Goal: Task Accomplishment & Management: Manage account settings

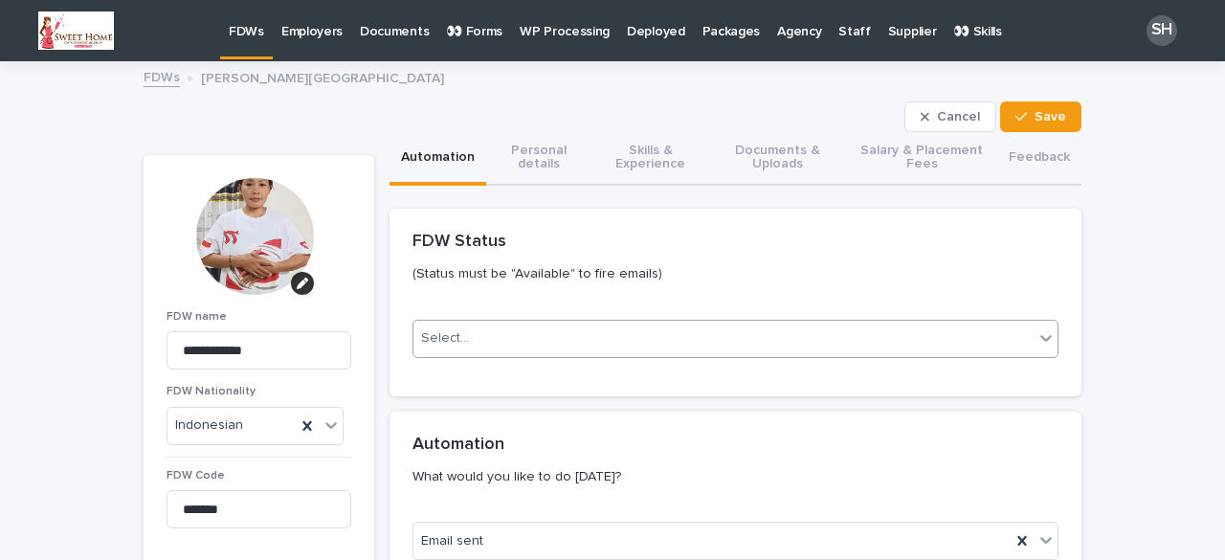
click at [540, 340] on div "Select..." at bounding box center [723, 339] width 620 height 32
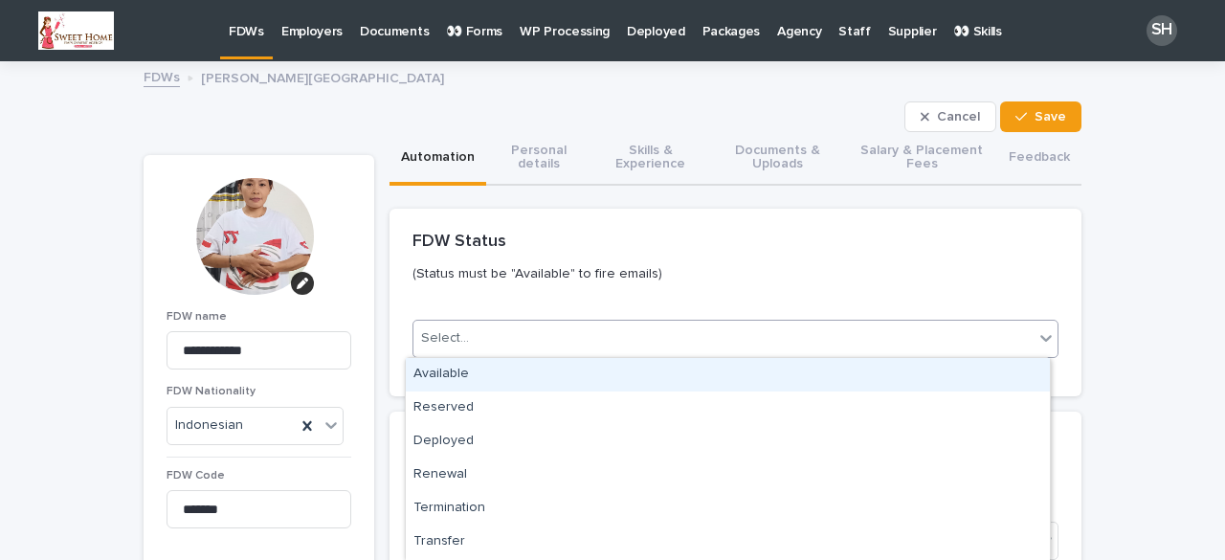
click at [479, 365] on div "Available" at bounding box center [728, 374] width 644 height 33
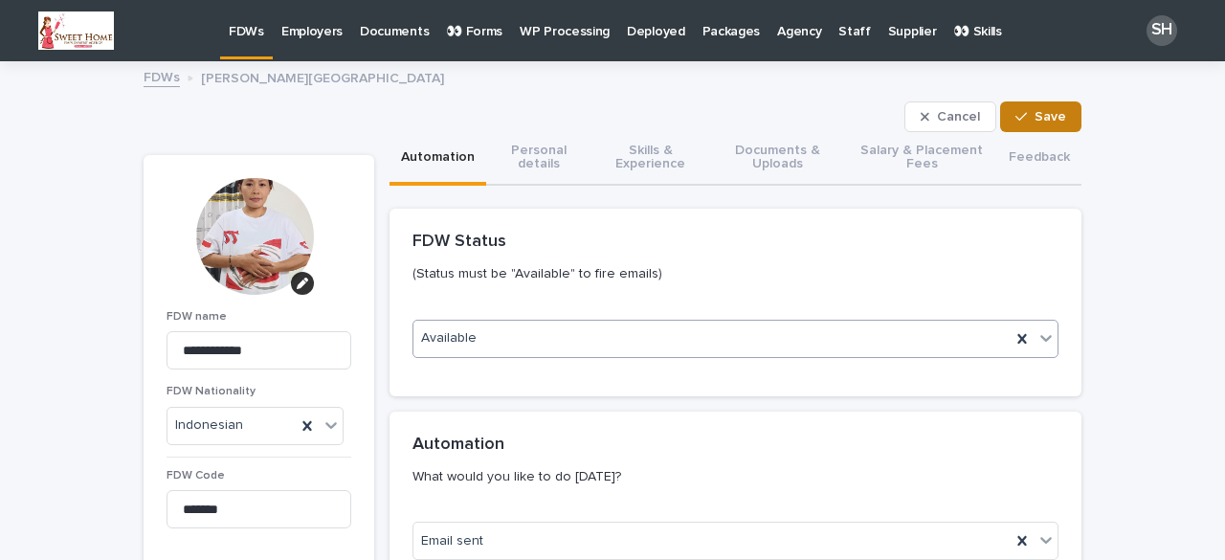
click at [1043, 106] on button "Save" at bounding box center [1040, 116] width 81 height 31
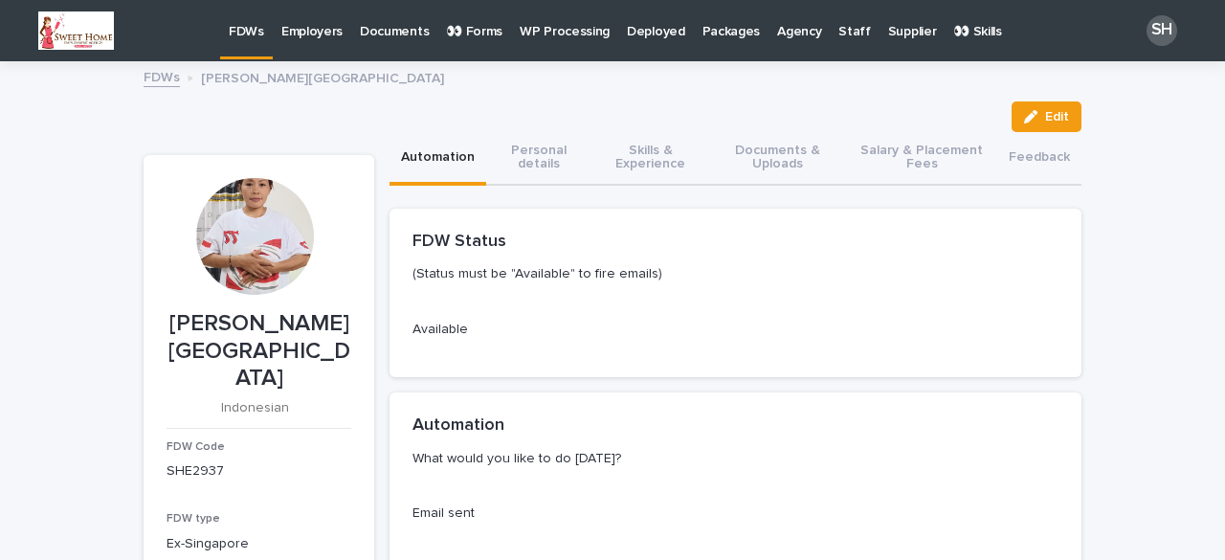
click at [253, 37] on p "FDWs" at bounding box center [246, 20] width 35 height 40
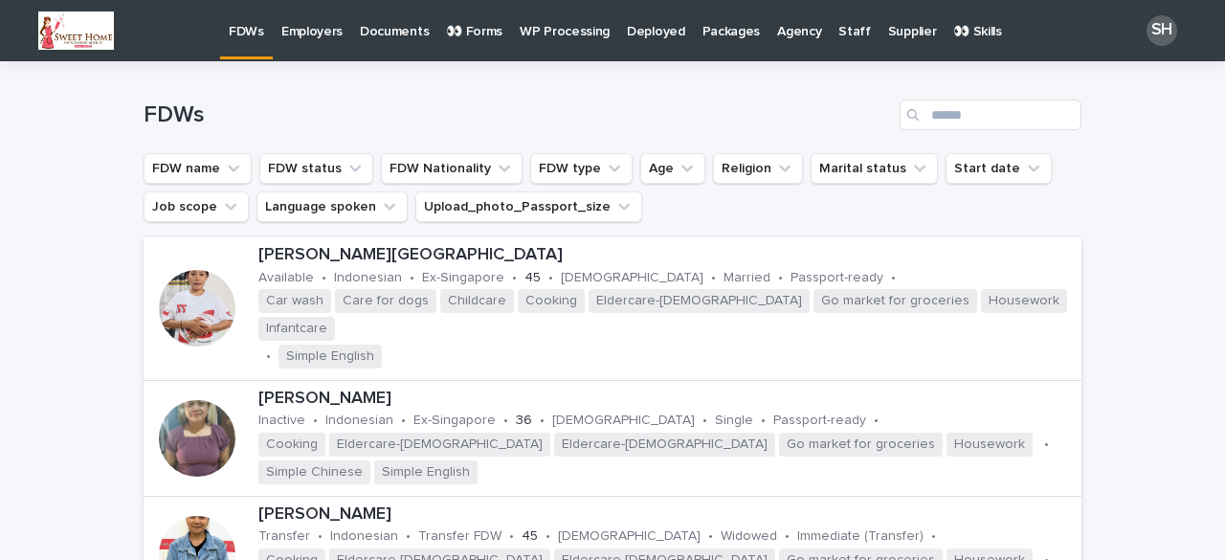
click at [471, 22] on p "👀 Forms" at bounding box center [474, 20] width 56 height 40
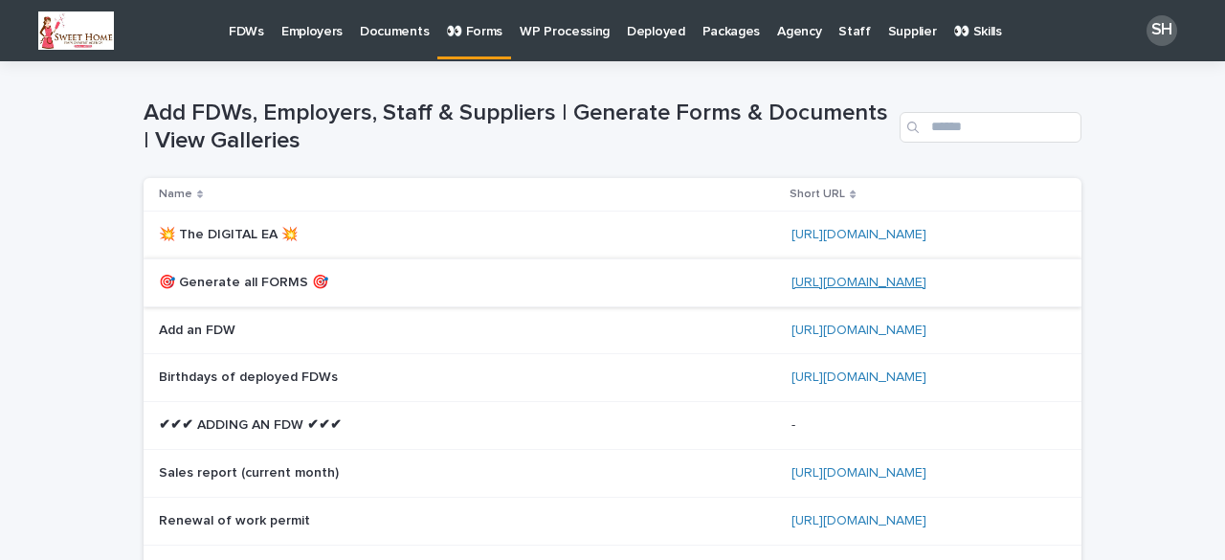
click at [857, 282] on link "[URL][DOMAIN_NAME]" at bounding box center [858, 282] width 135 height 13
click at [310, 36] on p "FDWs" at bounding box center [321, 20] width 35 height 40
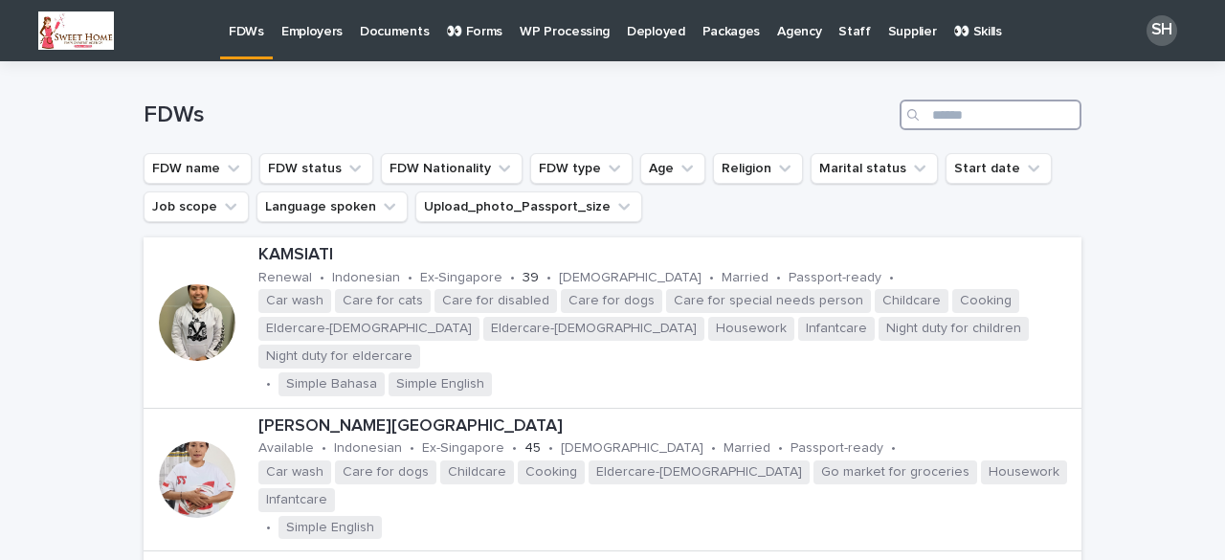
click at [949, 120] on input "Search" at bounding box center [991, 115] width 182 height 31
type input "****"
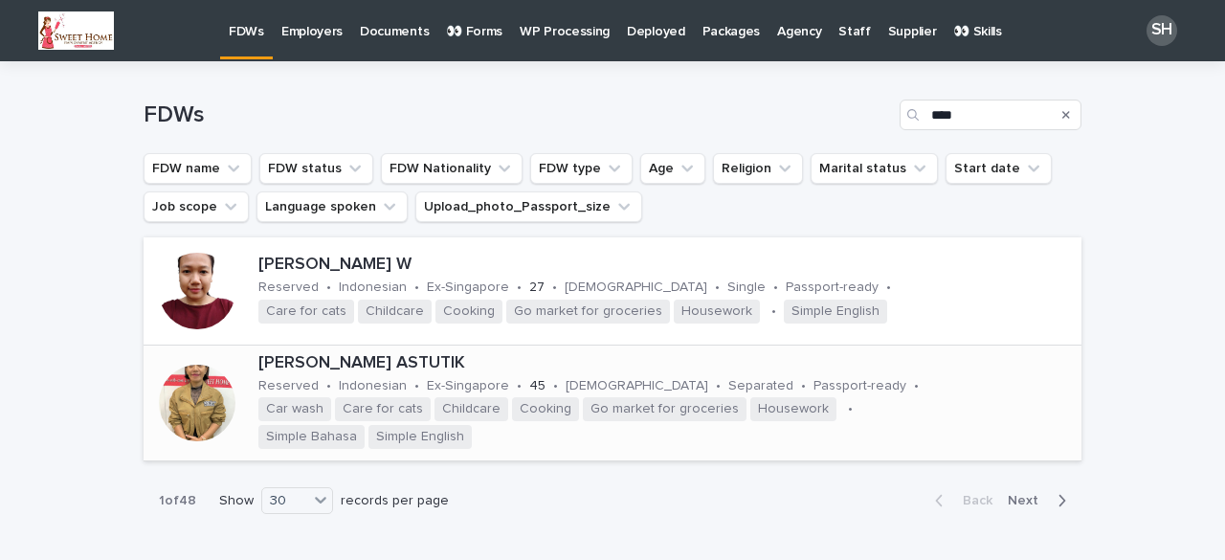
click at [185, 401] on div at bounding box center [197, 403] width 77 height 77
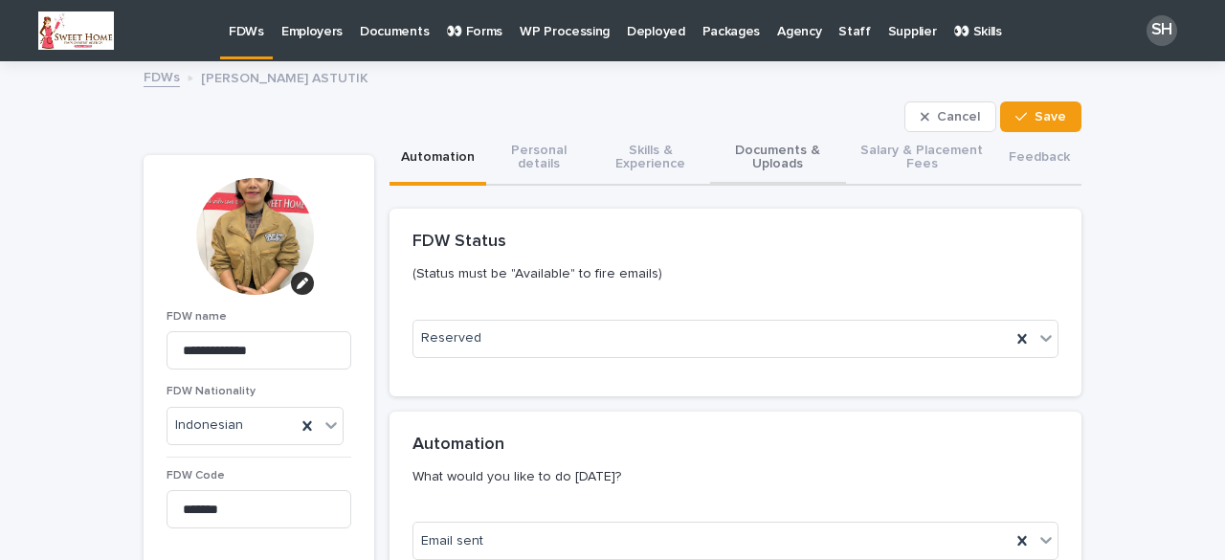
click at [762, 164] on button "Documents & Uploads" at bounding box center [778, 159] width 136 height 54
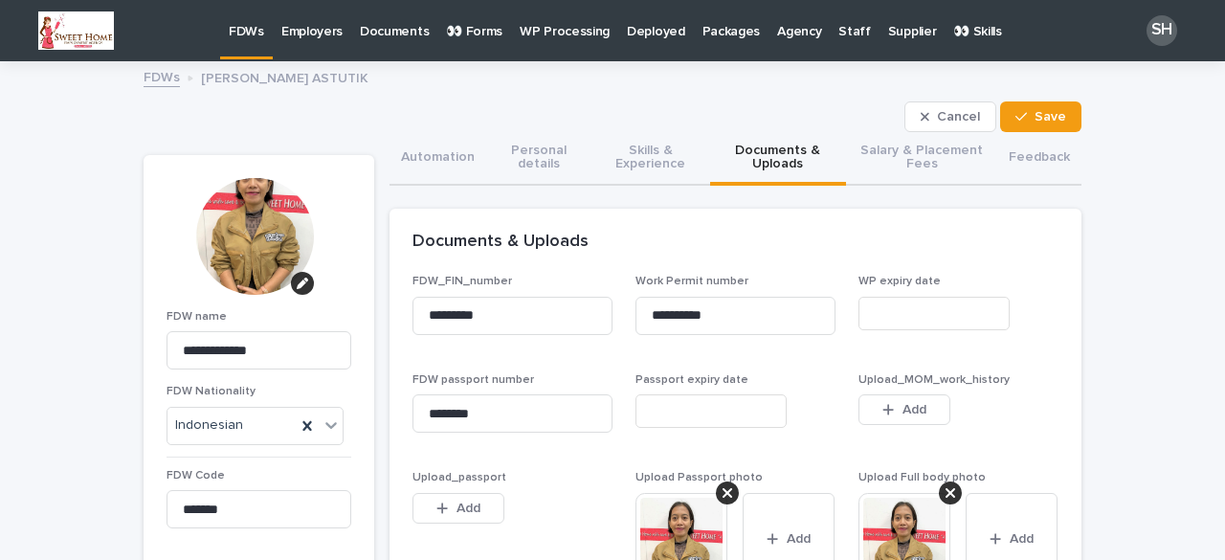
scroll to position [287, 0]
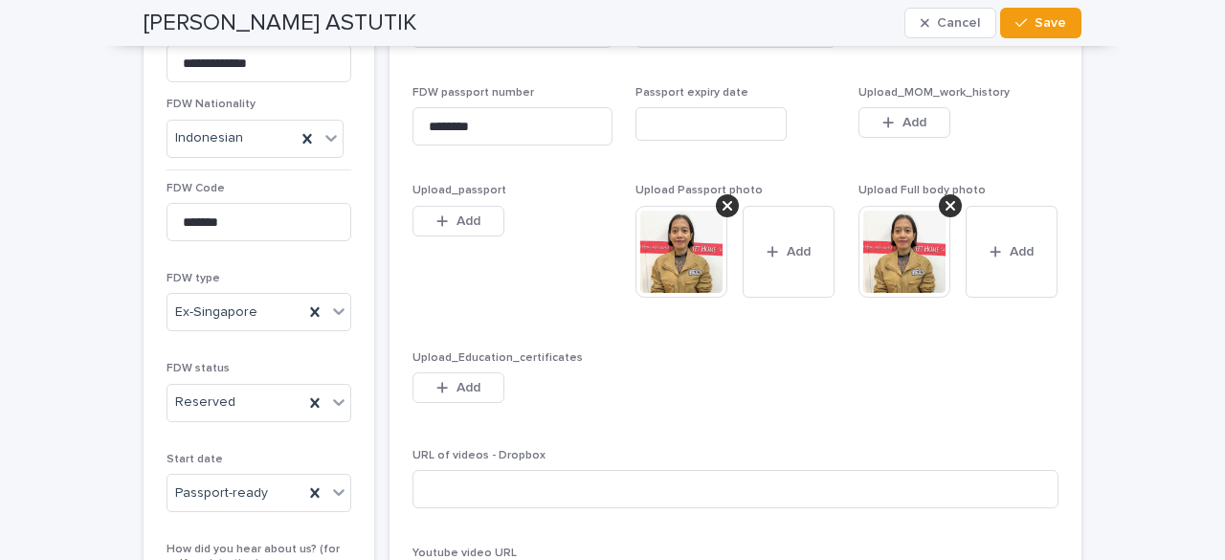
click at [713, 246] on img at bounding box center [681, 252] width 92 height 92
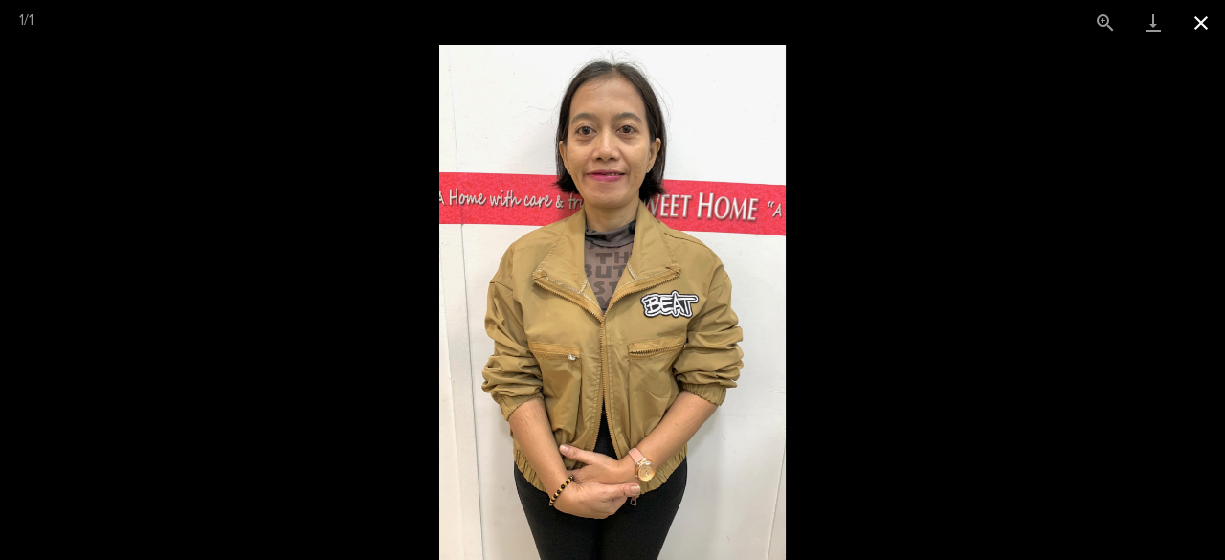
drag, startPoint x: 1211, startPoint y: 24, endPoint x: 1202, endPoint y: 34, distance: 13.6
click at [1210, 24] on button "Close gallery" at bounding box center [1201, 22] width 48 height 45
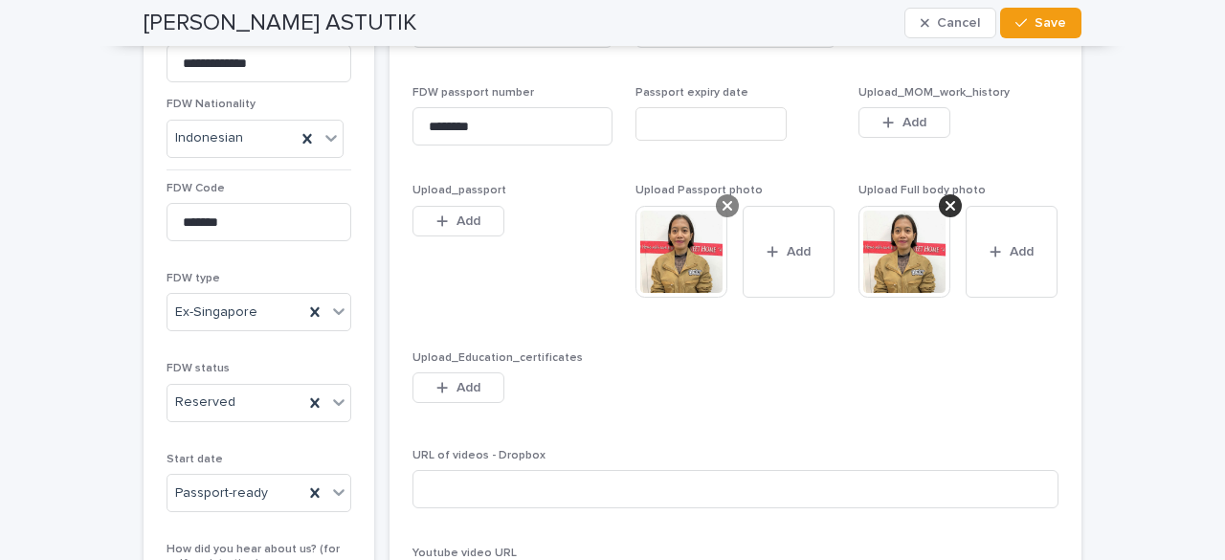
click at [725, 206] on div at bounding box center [727, 205] width 23 height 23
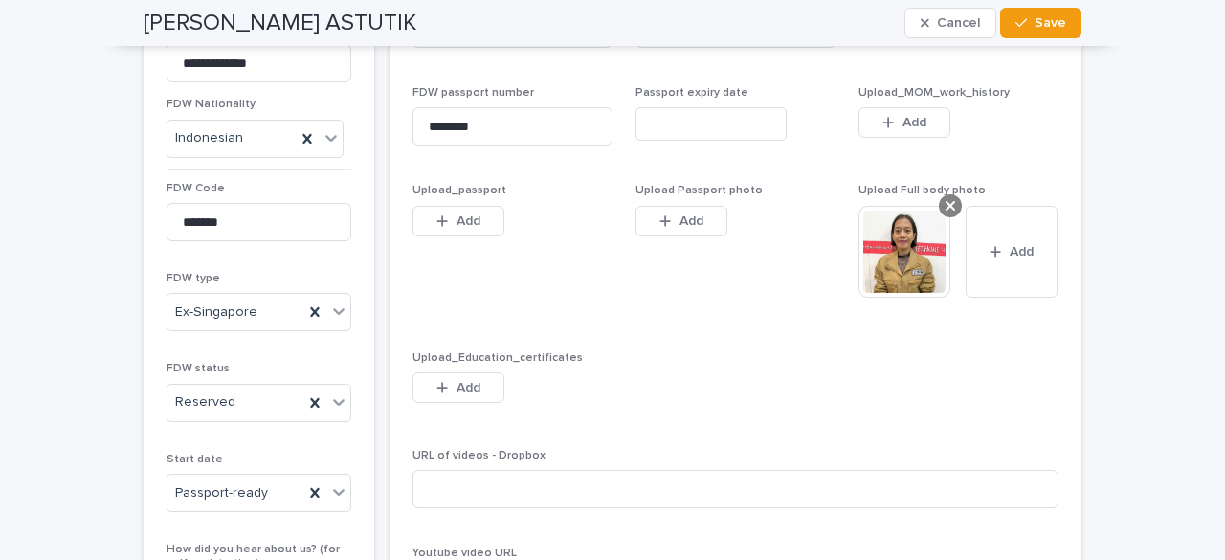
click at [947, 202] on icon at bounding box center [951, 205] width 10 height 15
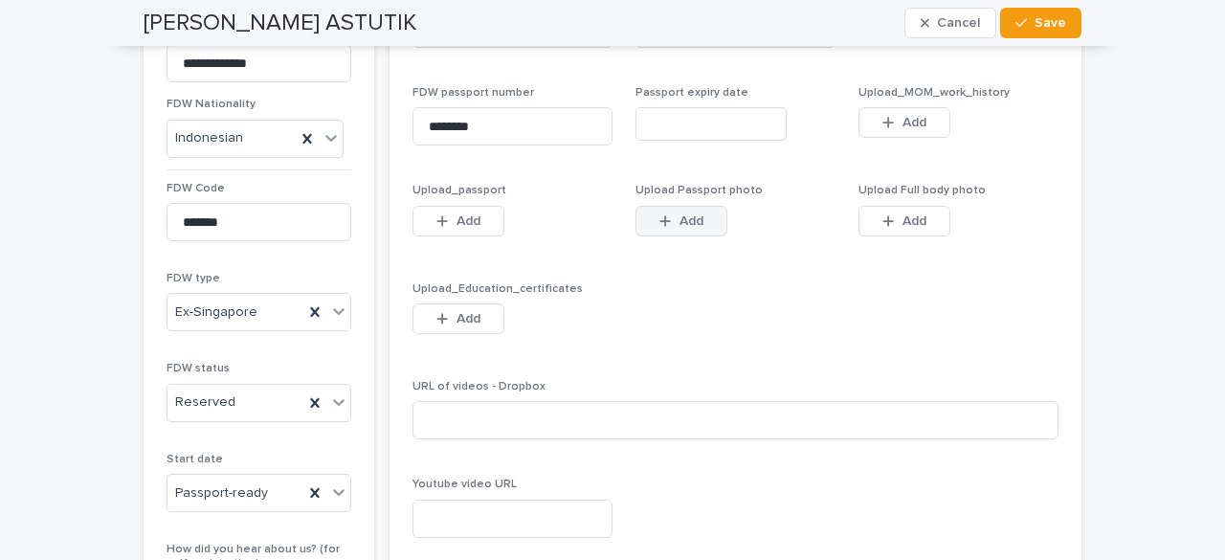
click at [679, 215] on span "Add" at bounding box center [691, 220] width 24 height 13
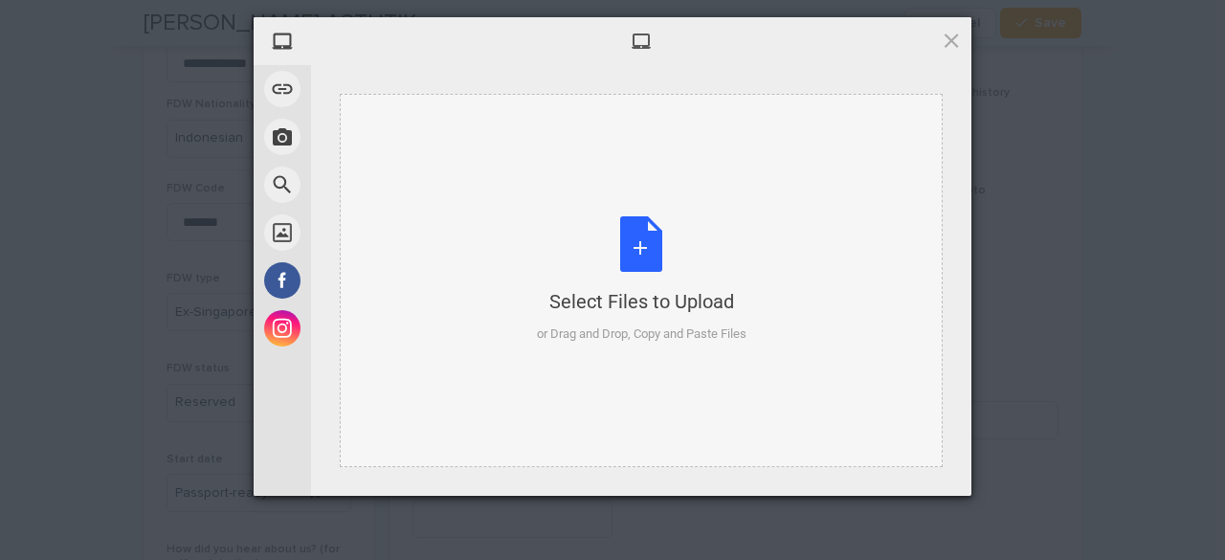
click at [641, 246] on div "Select Files to Upload or Drag and Drop, Copy and Paste Files" at bounding box center [642, 279] width 210 height 127
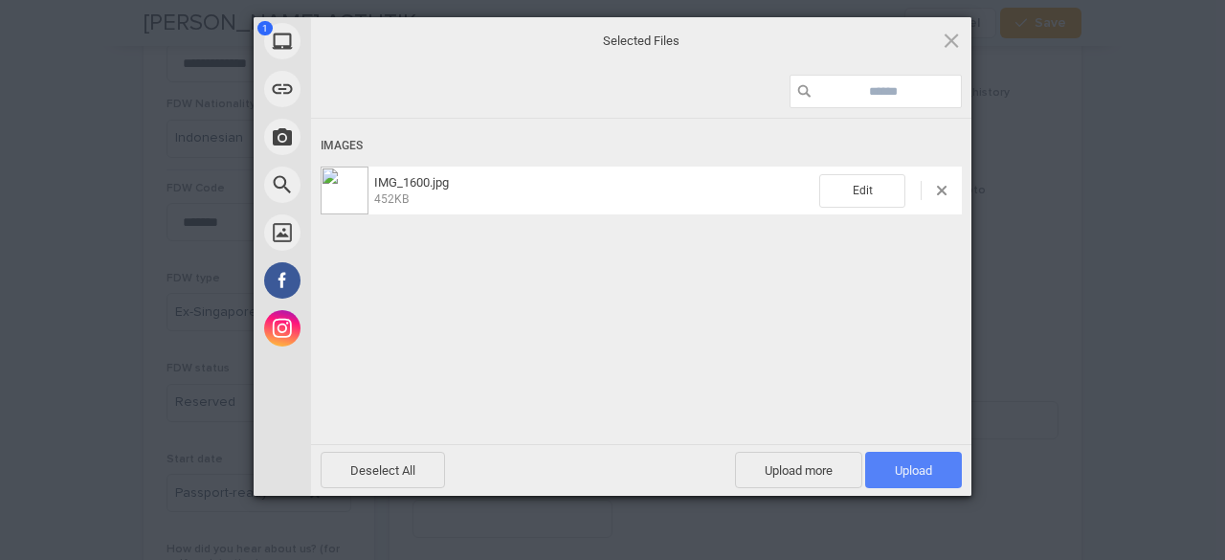
click at [930, 468] on span "Upload 1" at bounding box center [913, 470] width 37 height 14
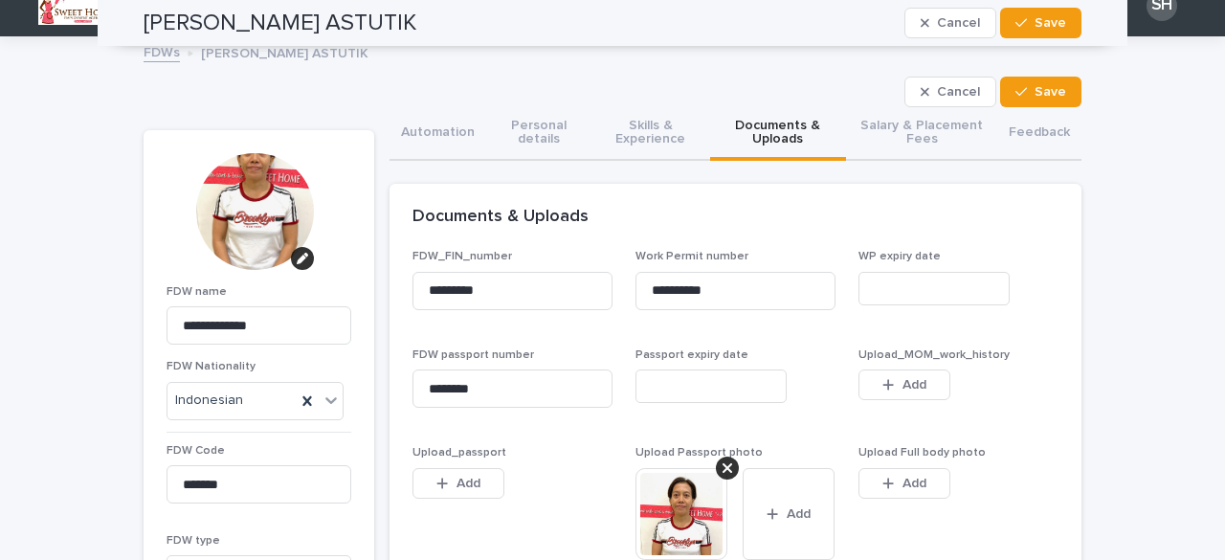
scroll to position [0, 0]
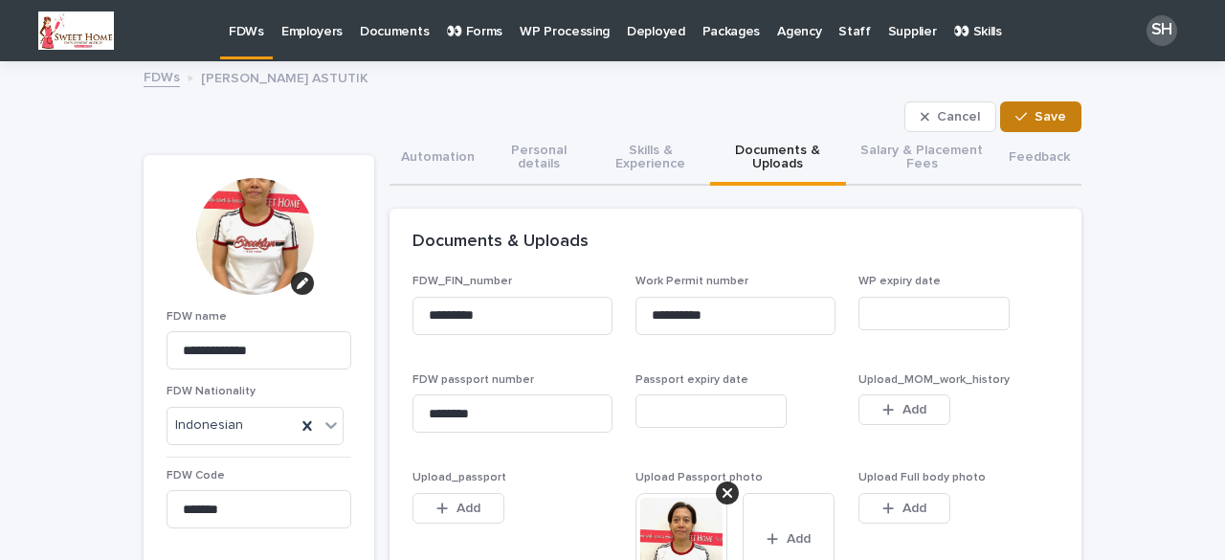
click at [1038, 113] on span "Save" at bounding box center [1051, 116] width 32 height 13
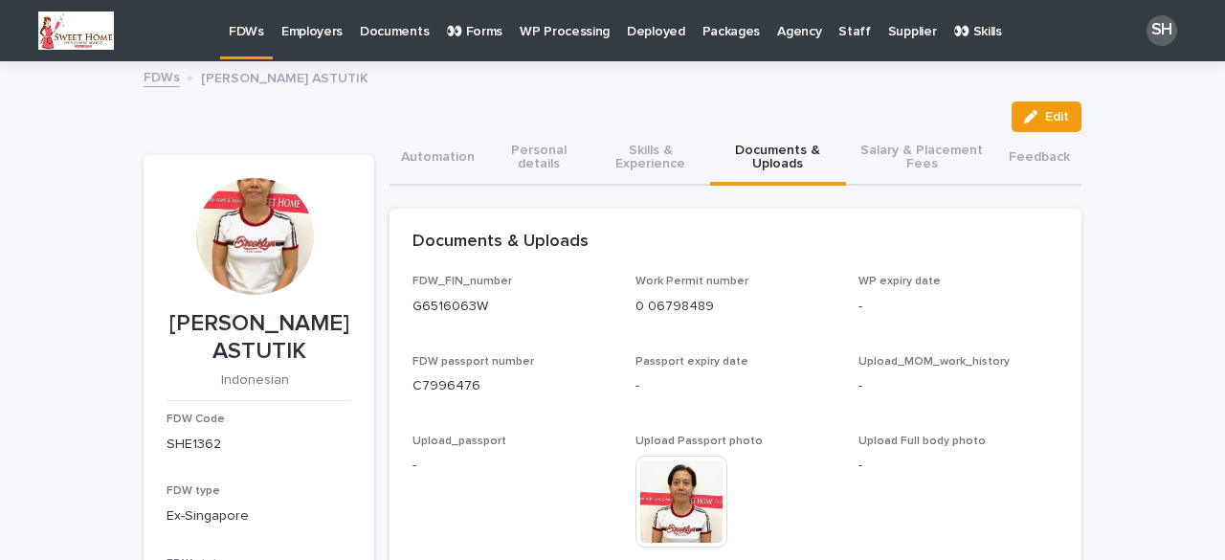
click at [232, 39] on p "FDWs" at bounding box center [246, 20] width 35 height 40
